Goal: Find specific page/section: Find specific page/section

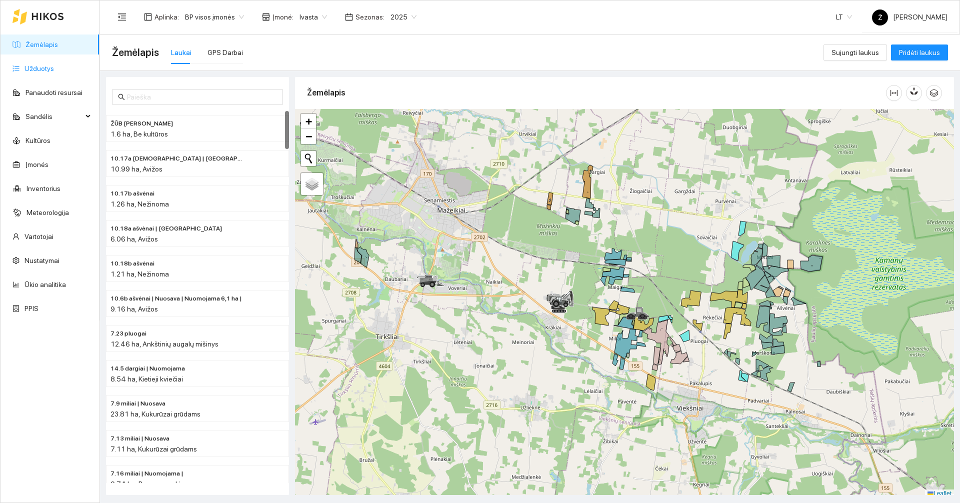
click at [45, 65] on link "Užduotys" at bounding box center [40, 69] width 30 height 8
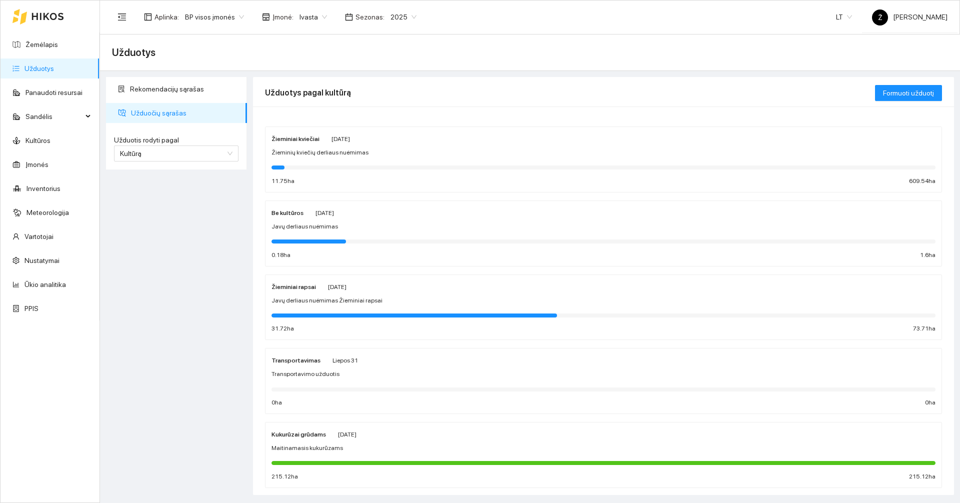
click at [292, 4] on div "Aplinka : BP visos įmonės Įmonė : Ivasta Sezonas : 2025 LT Ž [PERSON_NAME]" at bounding box center [530, 17] width 836 height 33
click at [307, 12] on span "Ivasta" at bounding box center [314, 17] width 28 height 15
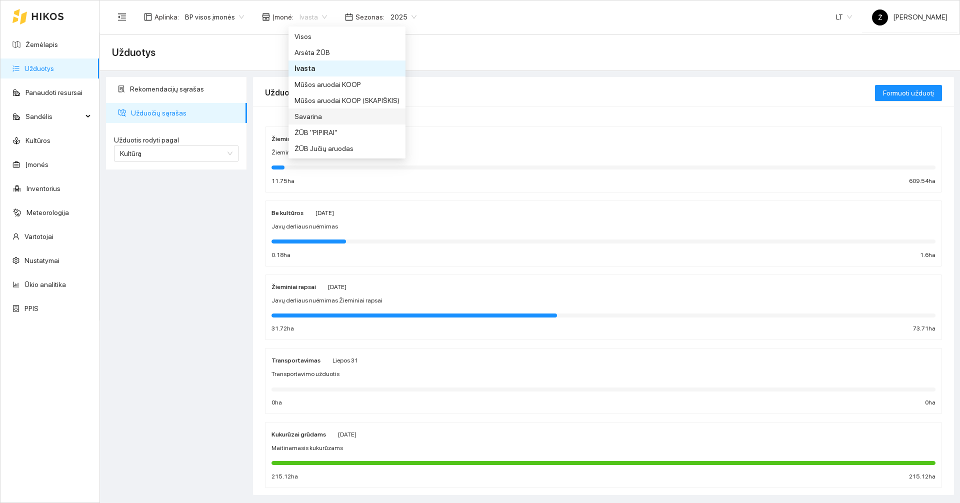
click at [325, 117] on div "Savarina" at bounding box center [347, 116] width 105 height 11
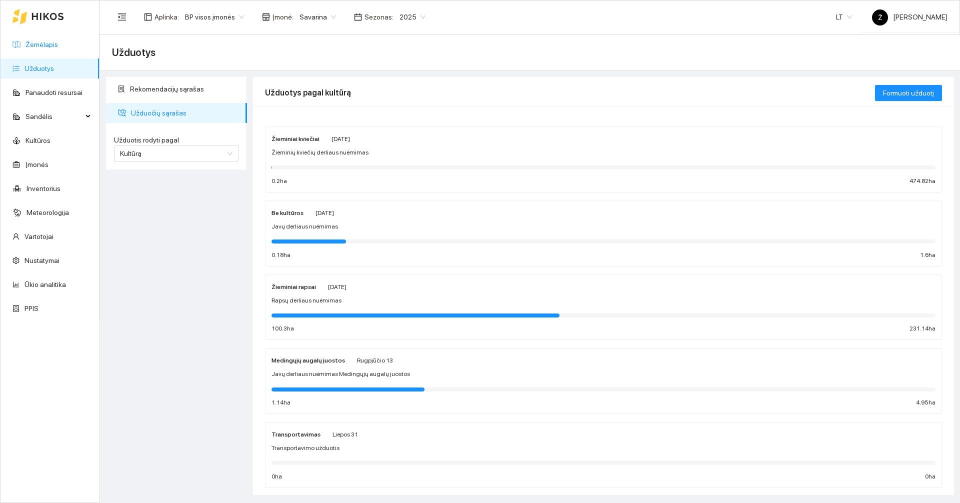
click at [41, 41] on link "Žemėlapis" at bounding box center [42, 45] width 33 height 8
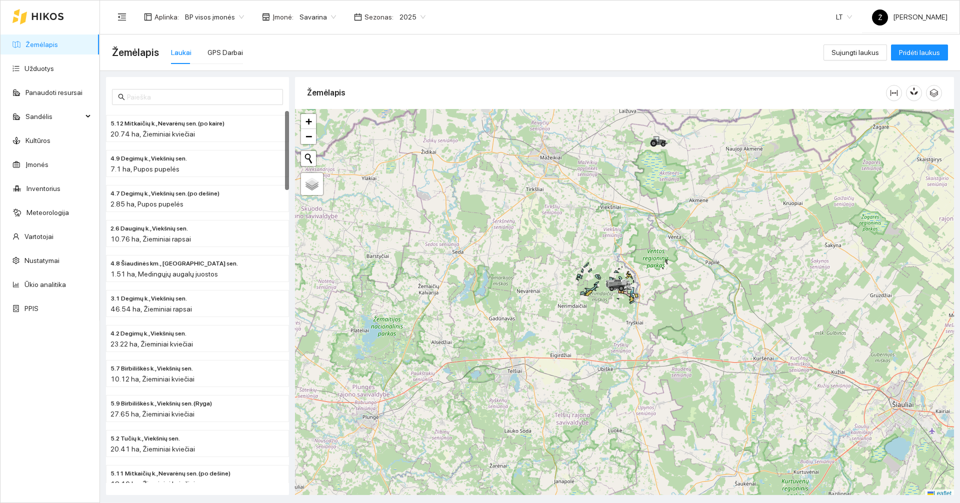
scroll to position [3, 0]
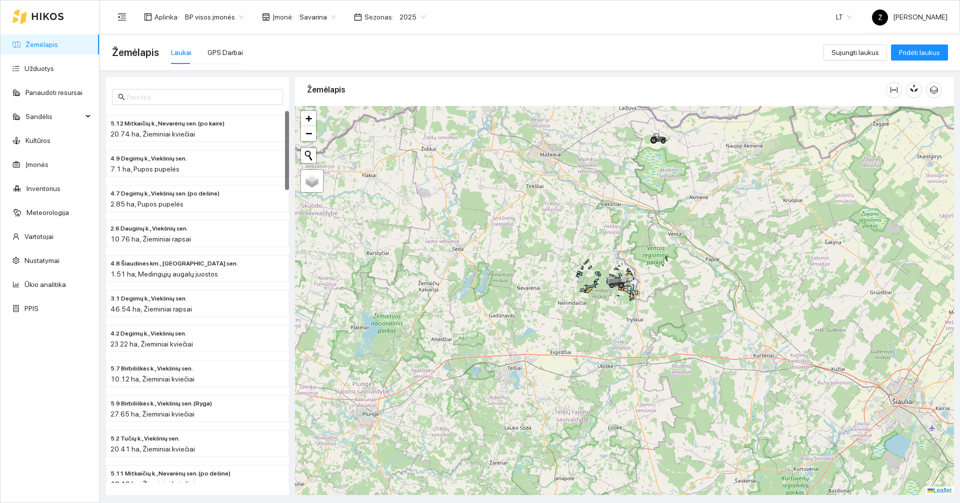
drag, startPoint x: 614, startPoint y: 251, endPoint x: 621, endPoint y: 268, distance: 18.2
click at [614, 245] on div at bounding box center [624, 300] width 659 height 389
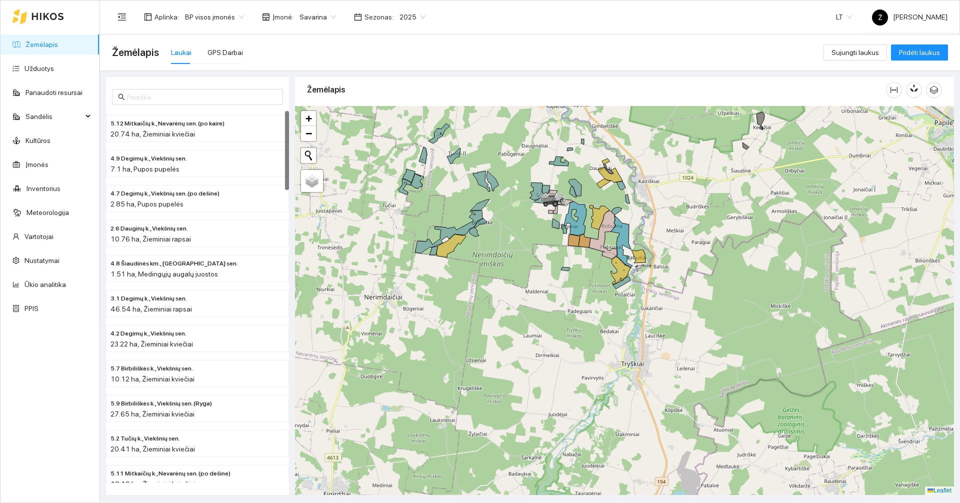
click at [560, 251] on div at bounding box center [624, 300] width 659 height 389
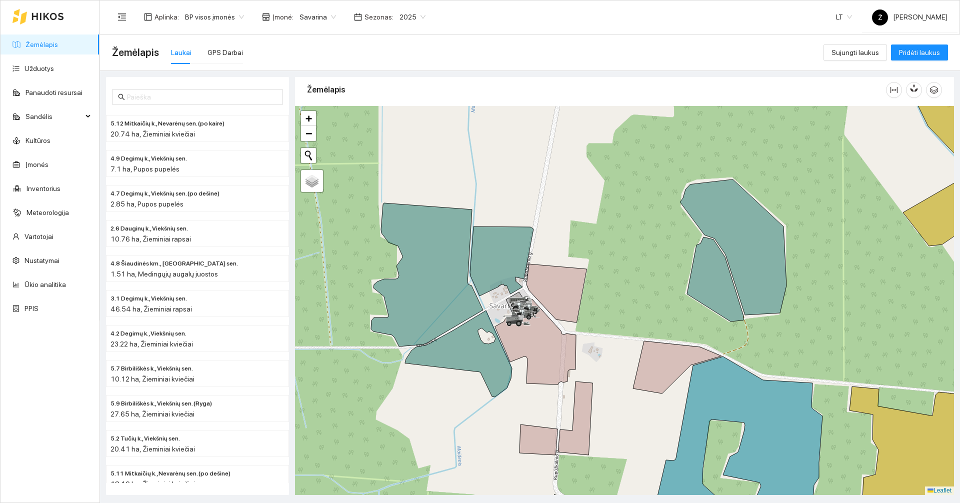
drag, startPoint x: 525, startPoint y: 157, endPoint x: 520, endPoint y: 304, distance: 147.1
click at [521, 305] on div at bounding box center [624, 300] width 659 height 389
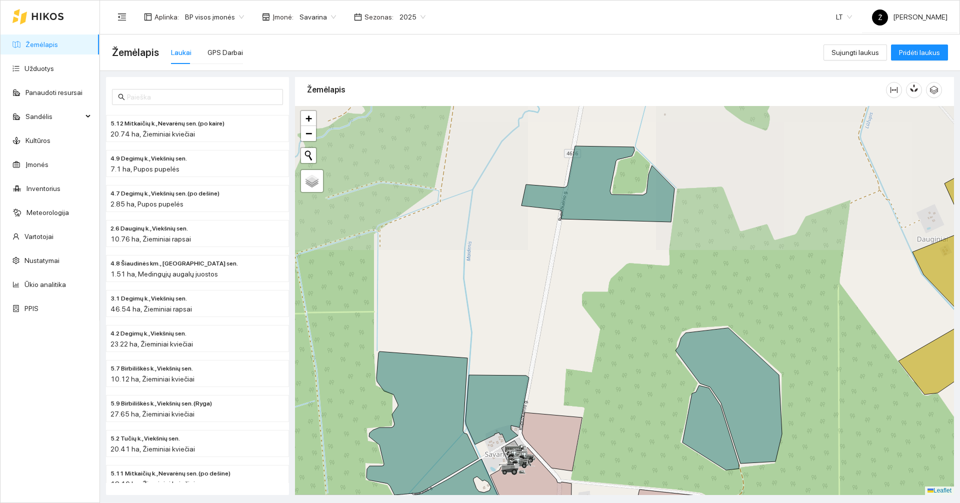
click at [520, 297] on div at bounding box center [624, 300] width 659 height 389
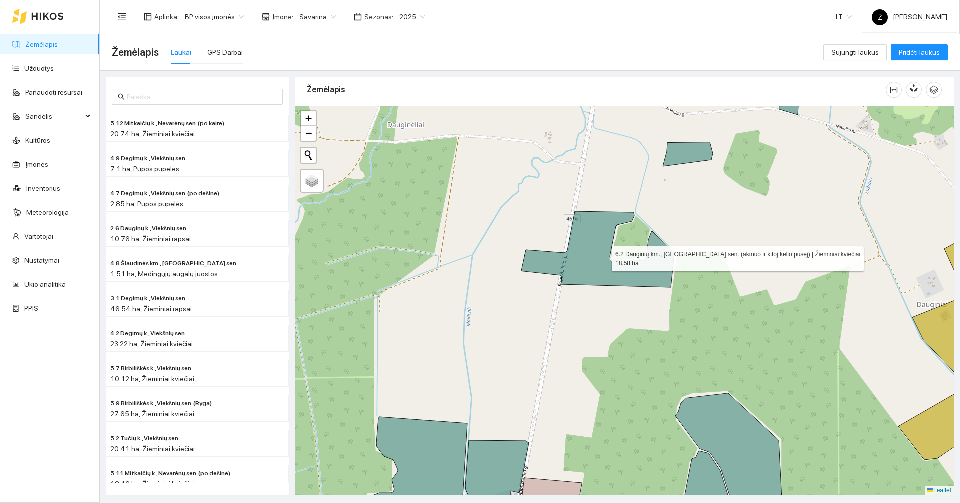
click at [599, 266] on icon at bounding box center [598, 250] width 153 height 76
